Goal: Register for event/course

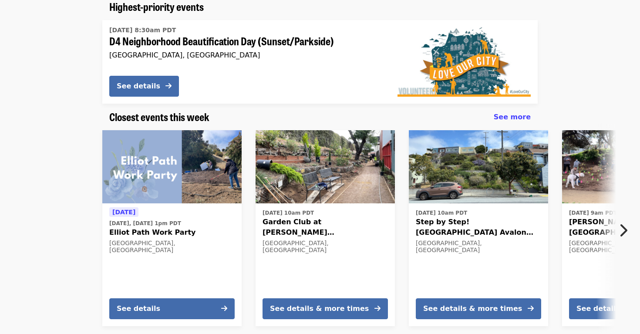
scroll to position [126, 0]
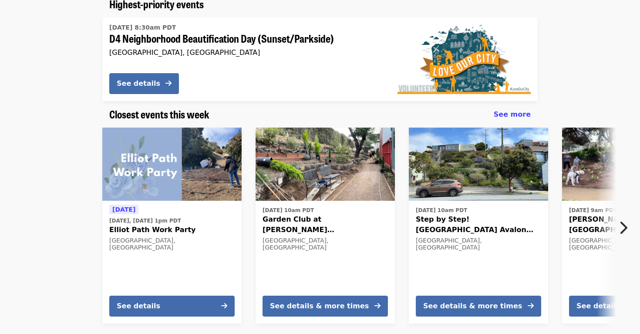
click at [621, 229] on icon "chevron-right icon" at bounding box center [623, 228] width 9 height 17
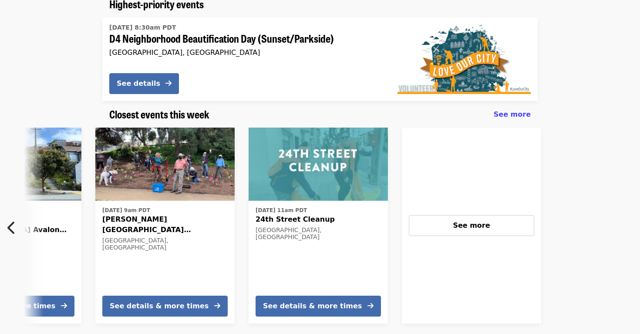
scroll to position [0, 469]
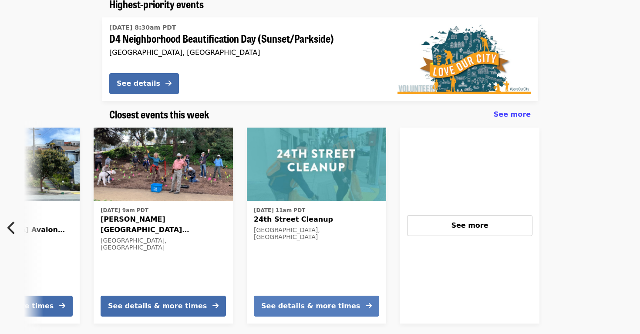
click at [317, 302] on div "See details & more times" at bounding box center [310, 306] width 99 height 10
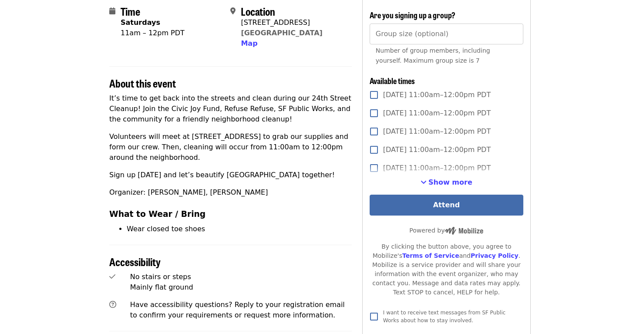
scroll to position [204, 0]
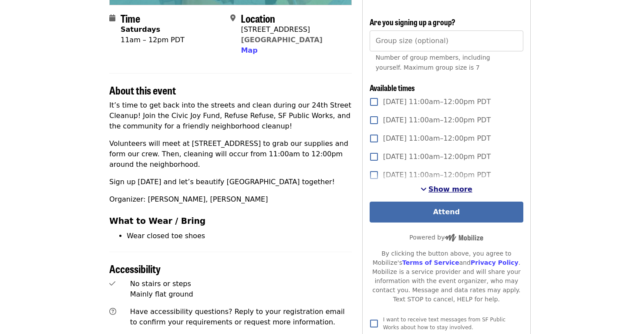
click at [442, 192] on span "Show more" at bounding box center [451, 189] width 44 height 8
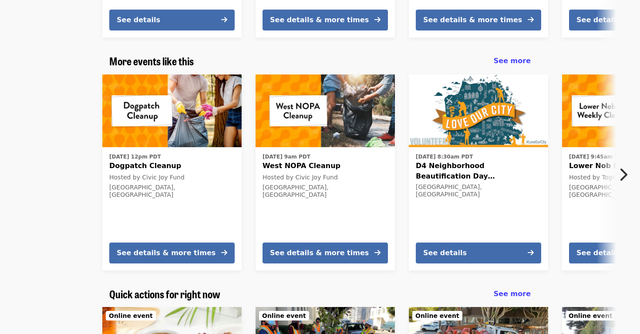
scroll to position [1186, 0]
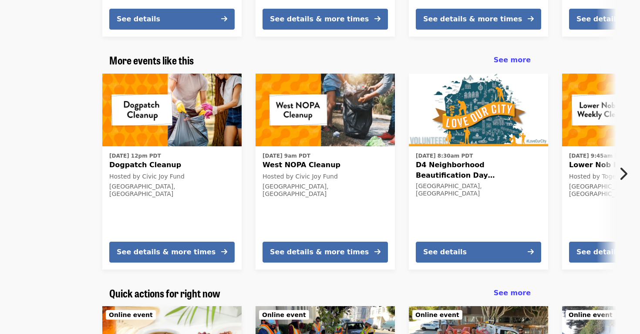
click at [627, 173] on icon "chevron-right icon" at bounding box center [623, 174] width 9 height 17
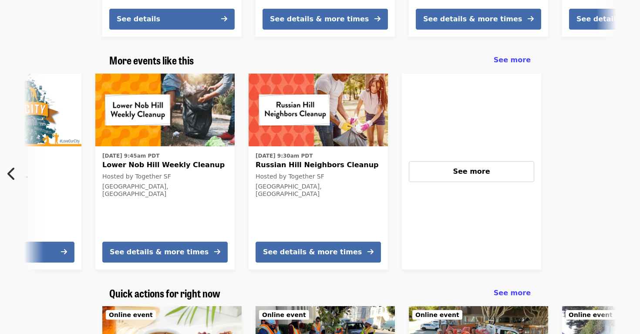
scroll to position [0, 469]
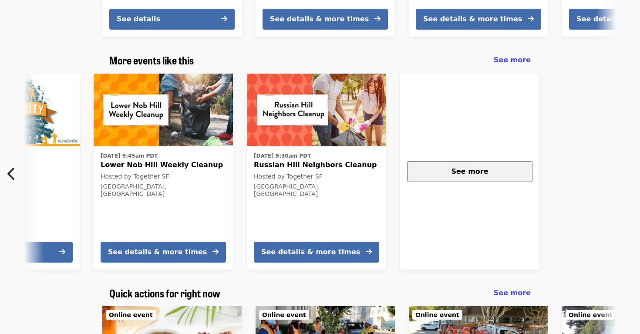
click at [471, 169] on span "See more" at bounding box center [469, 171] width 37 height 8
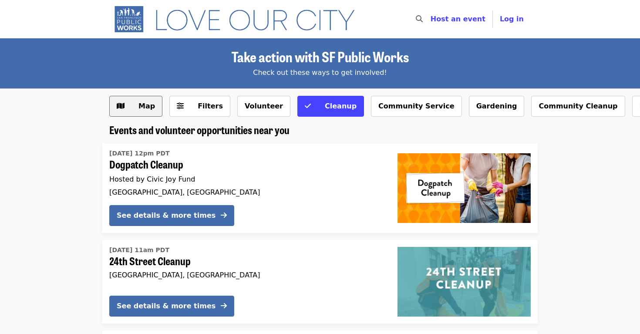
click at [136, 112] on button "Map" at bounding box center [135, 106] width 53 height 21
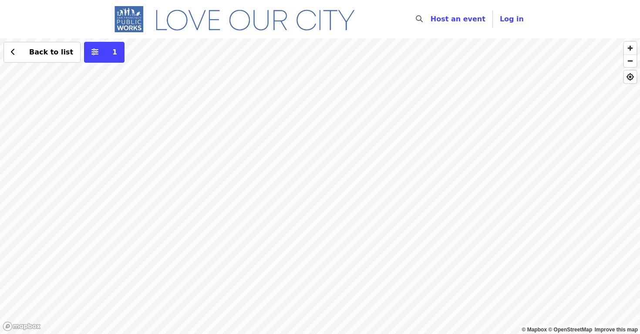
drag, startPoint x: 393, startPoint y: 288, endPoint x: 378, endPoint y: 155, distance: 134.6
click at [378, 155] on div "Back to list 1" at bounding box center [320, 186] width 640 height 296
click at [403, 167] on div "Back to list 1" at bounding box center [320, 186] width 640 height 296
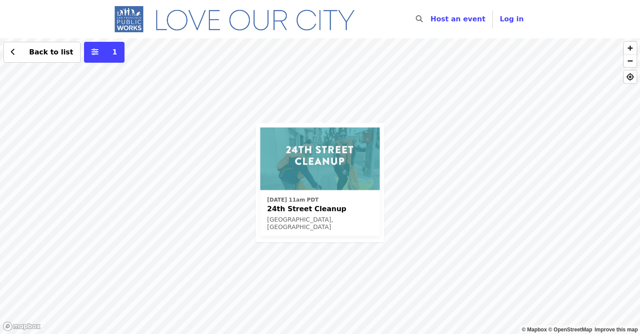
click at [429, 96] on div "Sat, Oct 4 @ 11am PDT 24th Street Cleanup San Francisco, CA Back to list 1" at bounding box center [320, 186] width 640 height 296
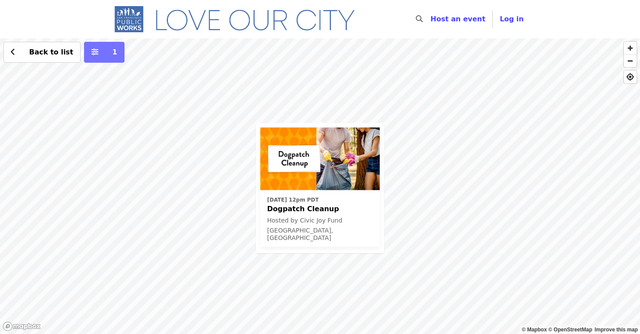
click at [104, 55] on span "1" at bounding box center [111, 52] width 14 height 10
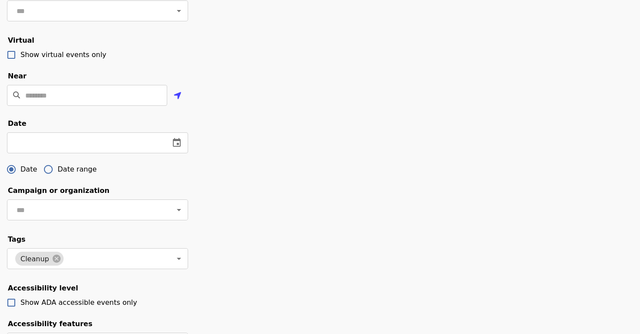
scroll to position [156, 0]
click at [53, 259] on icon at bounding box center [57, 258] width 8 height 8
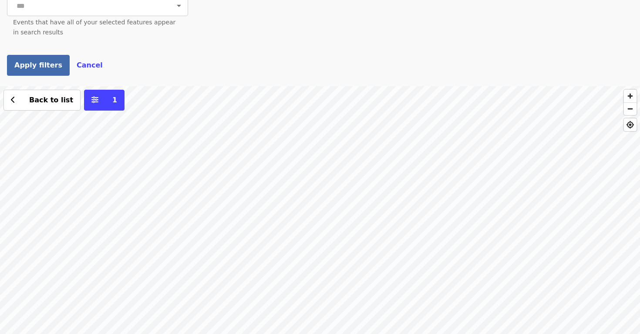
scroll to position [527, 0]
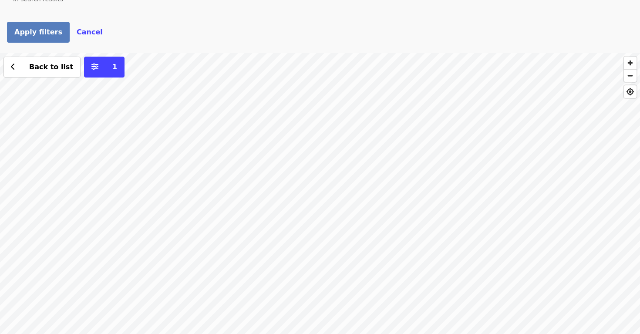
click at [35, 31] on span "Apply filters" at bounding box center [38, 32] width 48 height 8
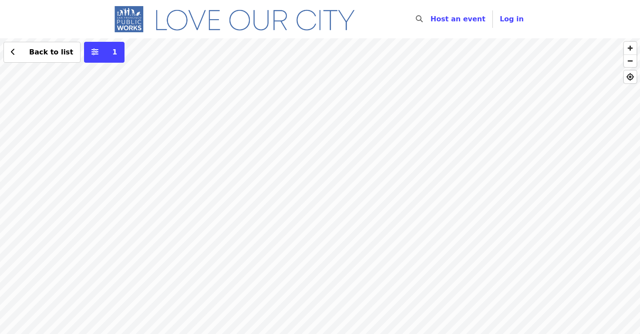
scroll to position [21, 0]
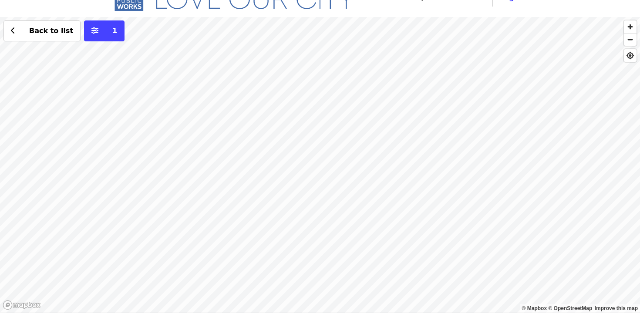
click at [176, 89] on div "Back to list 1" at bounding box center [320, 165] width 640 height 296
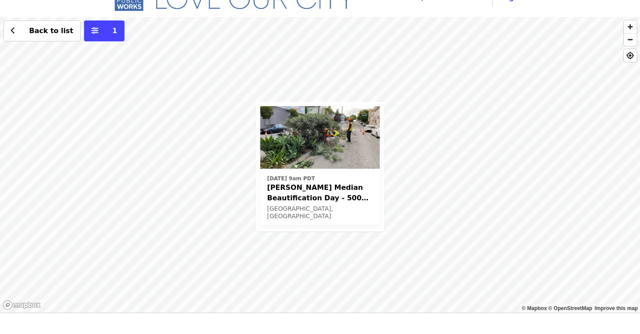
click at [411, 139] on div "Sat, Oct 18 @ 9am PDT Guerrero Median Beautification Day - 500 block and 600 bl…" at bounding box center [320, 165] width 640 height 296
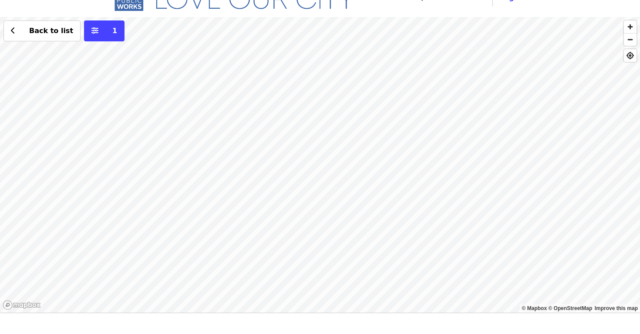
click at [352, 145] on div "Back to list 1" at bounding box center [320, 165] width 640 height 296
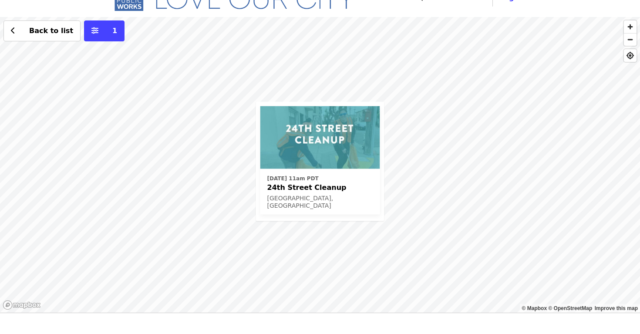
click at [299, 191] on span "24th Street Cleanup" at bounding box center [321, 187] width 106 height 10
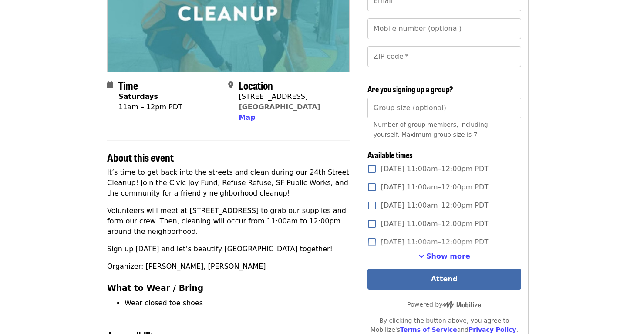
scroll to position [138, 2]
